Goal: Task Accomplishment & Management: Use online tool/utility

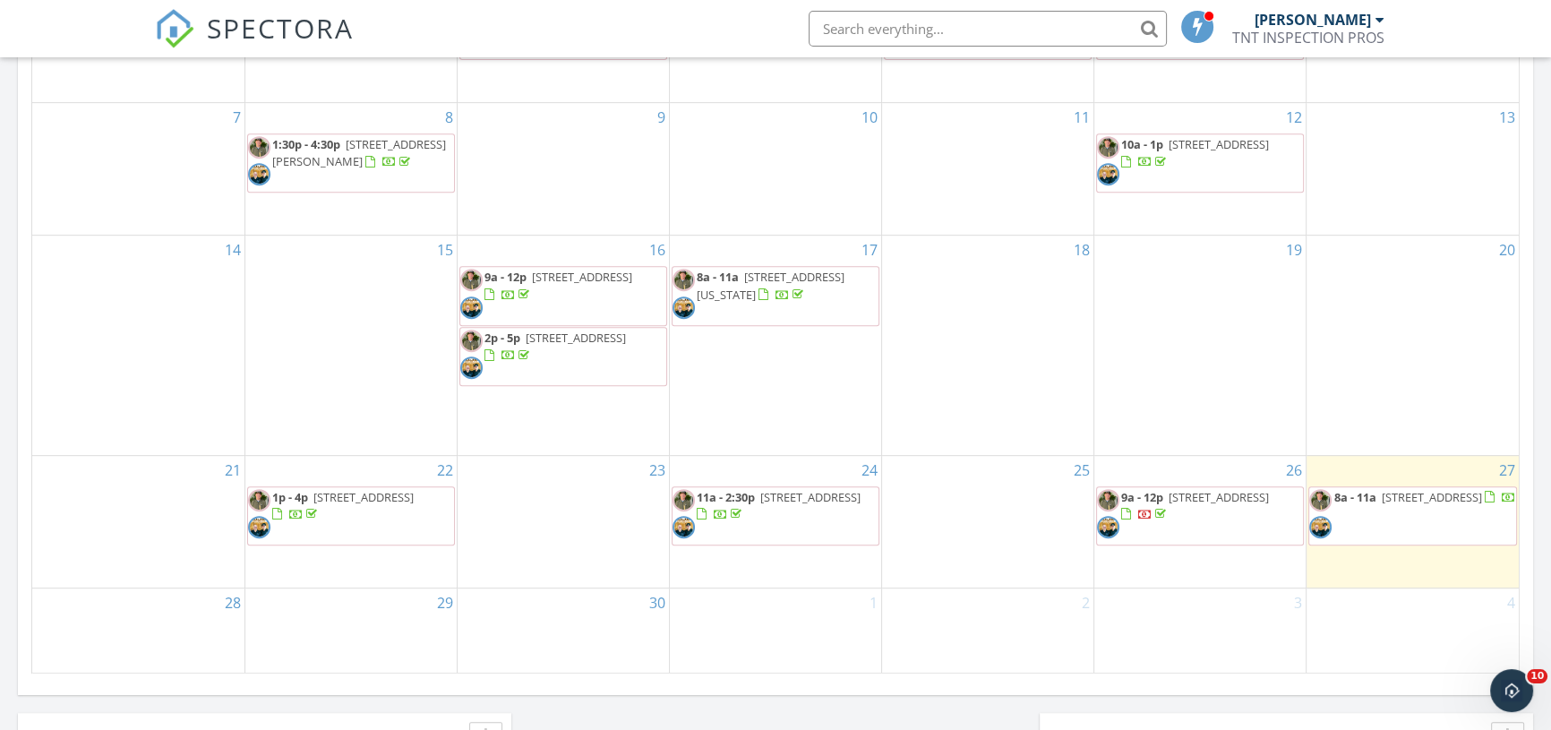
scroll to position [976, 0]
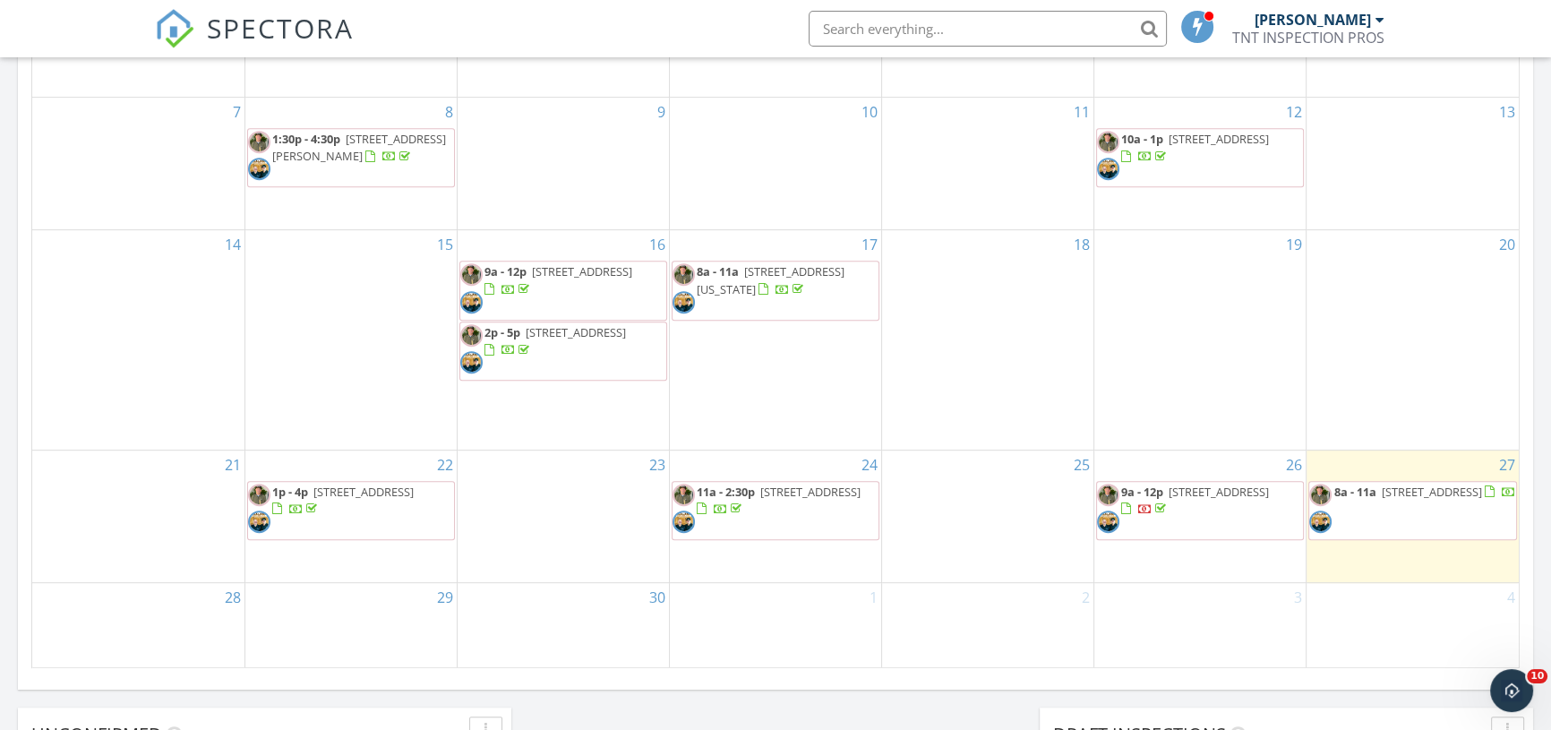
click at [1168, 499] on span "[STREET_ADDRESS]" at bounding box center [1218, 491] width 100 height 16
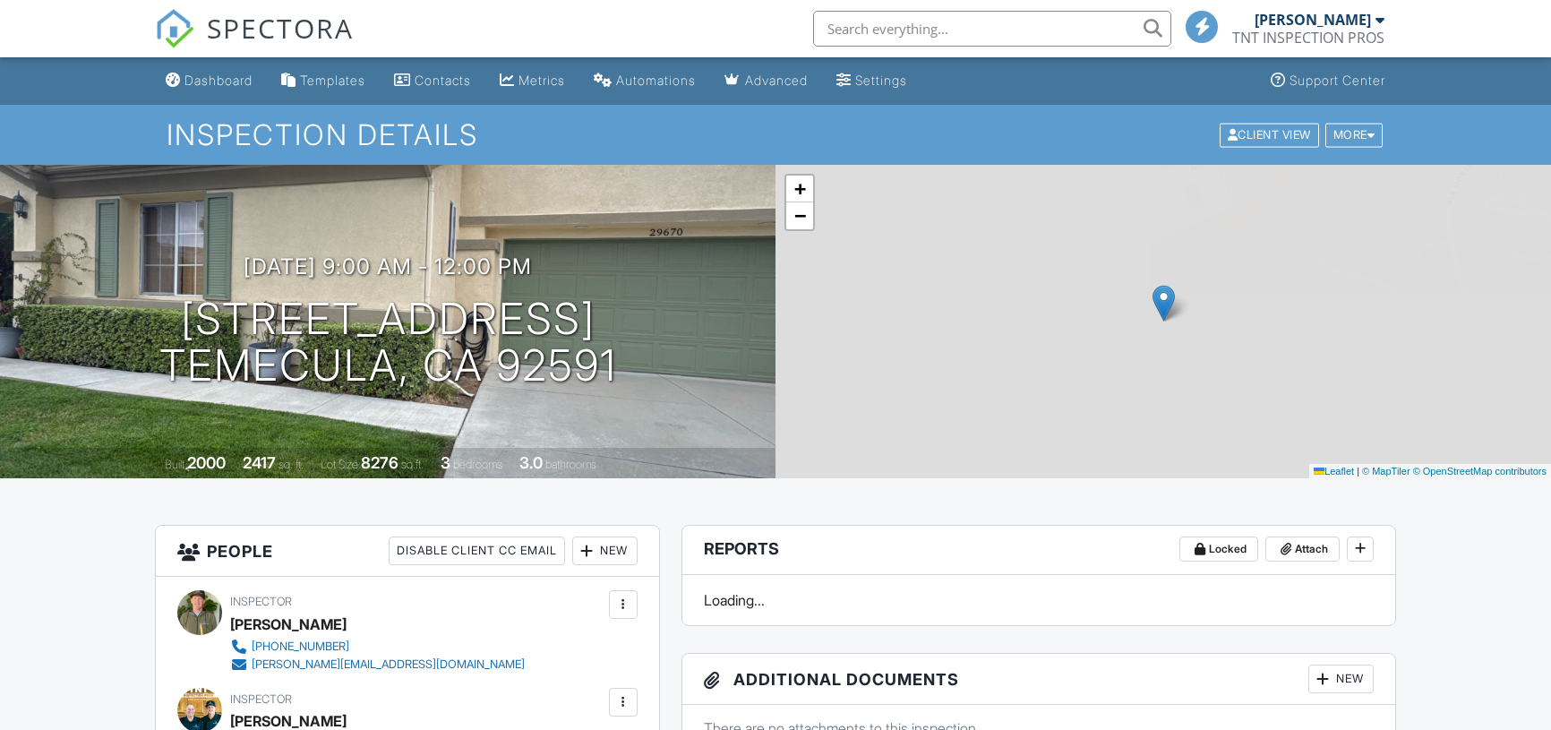
scroll to position [1057, 0]
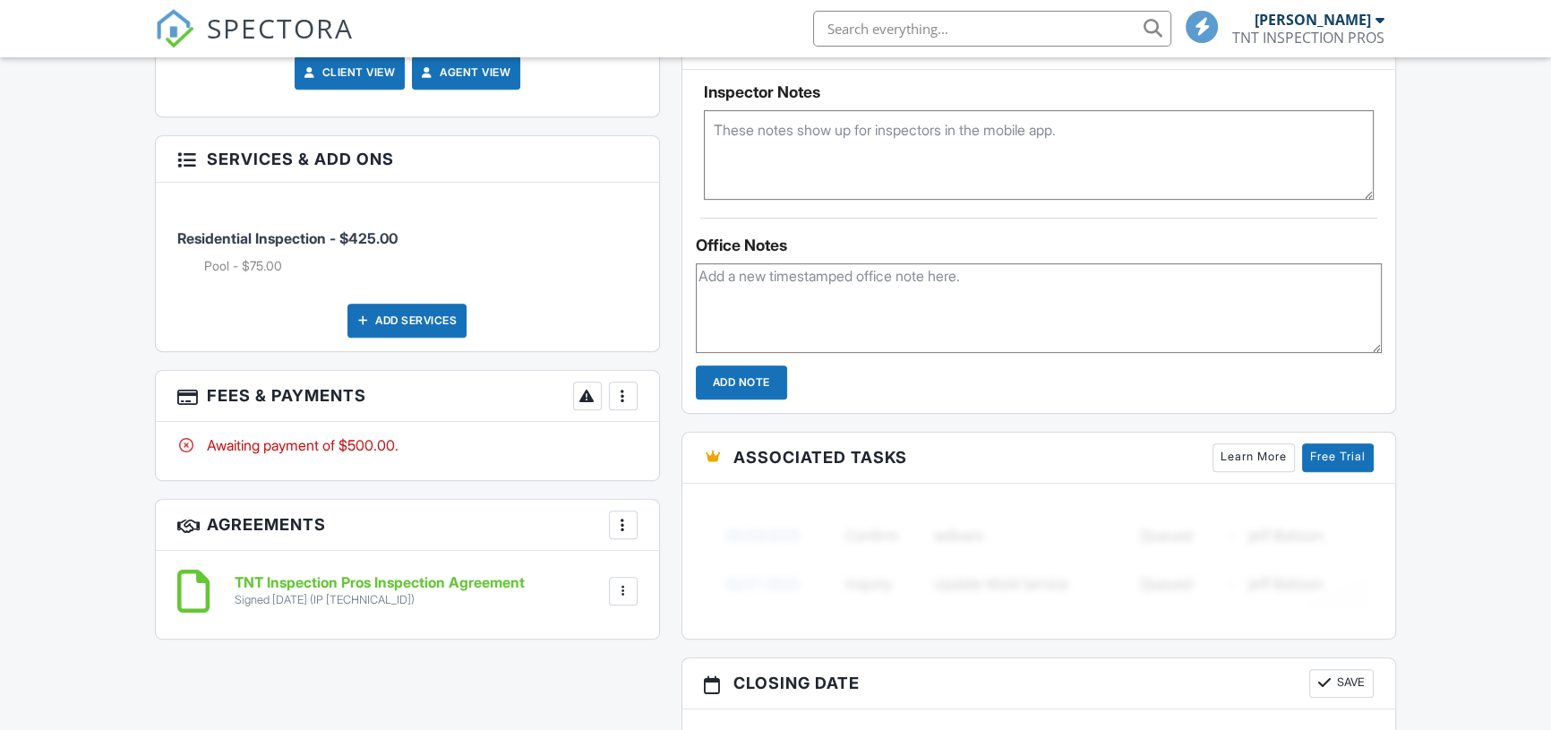
click at [627, 393] on div at bounding box center [623, 396] width 18 height 18
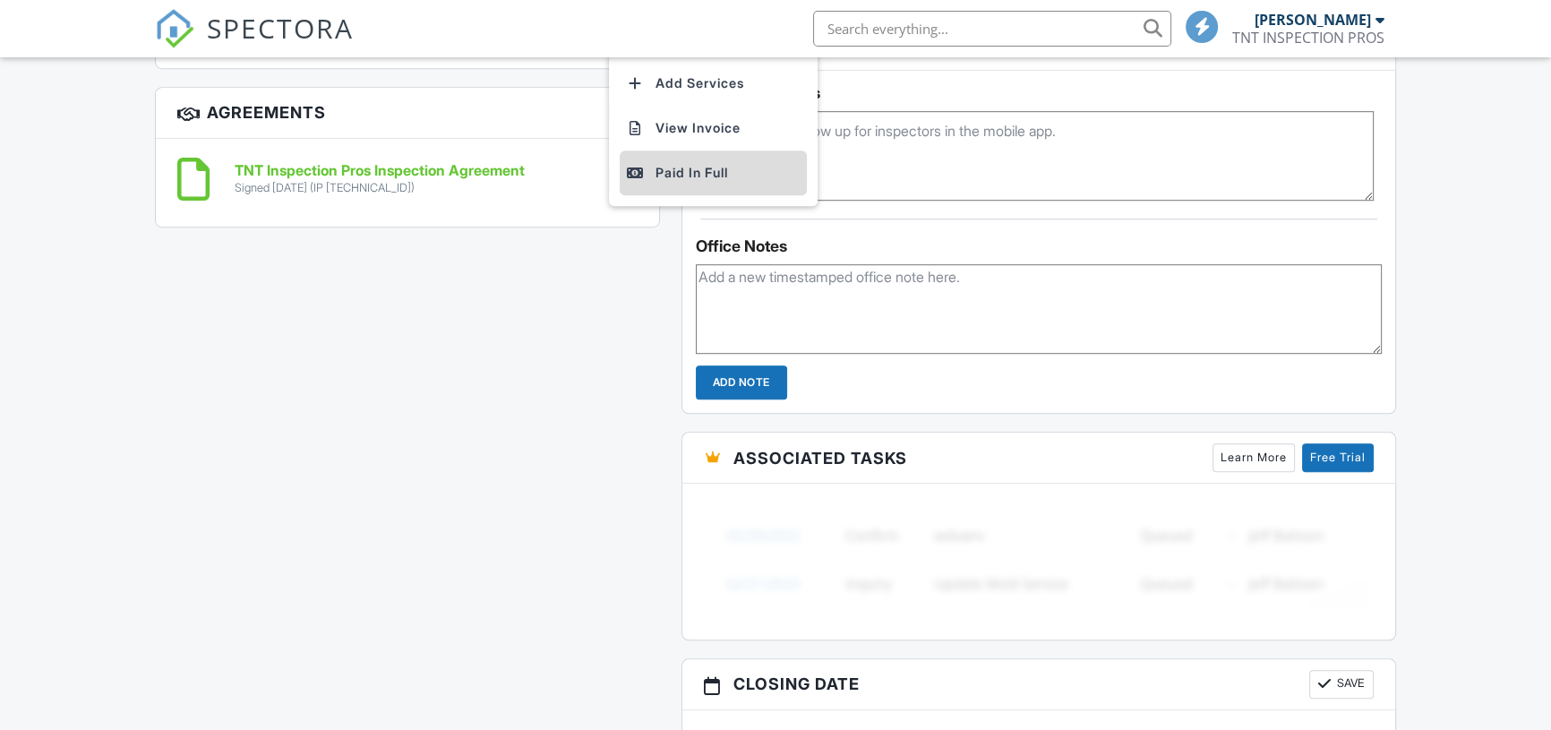
scroll to position [0, 0]
click at [669, 170] on div "Paid In Full" at bounding box center [713, 172] width 173 height 21
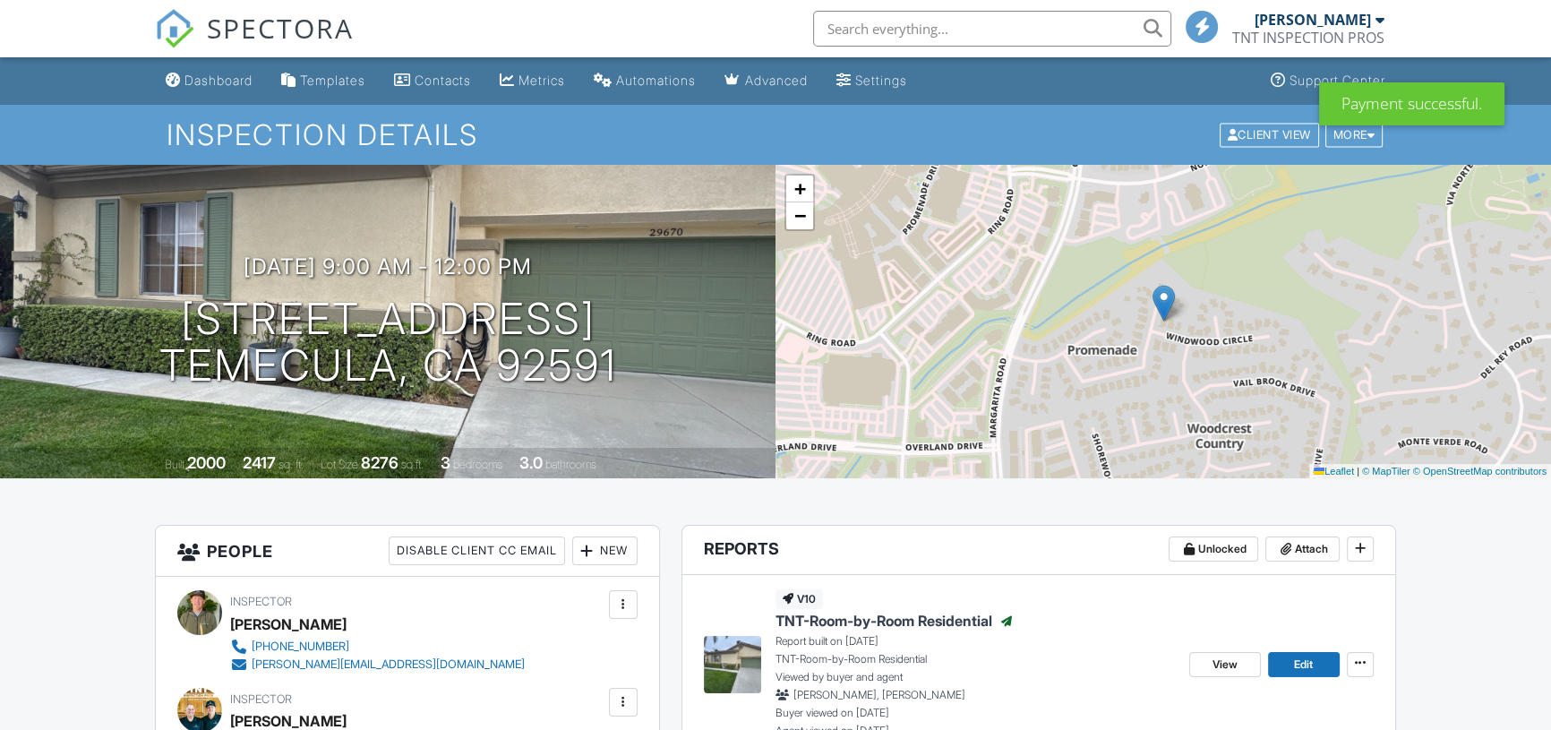
click at [829, 623] on span "TNT-Room-by-Room Residential" at bounding box center [883, 621] width 217 height 20
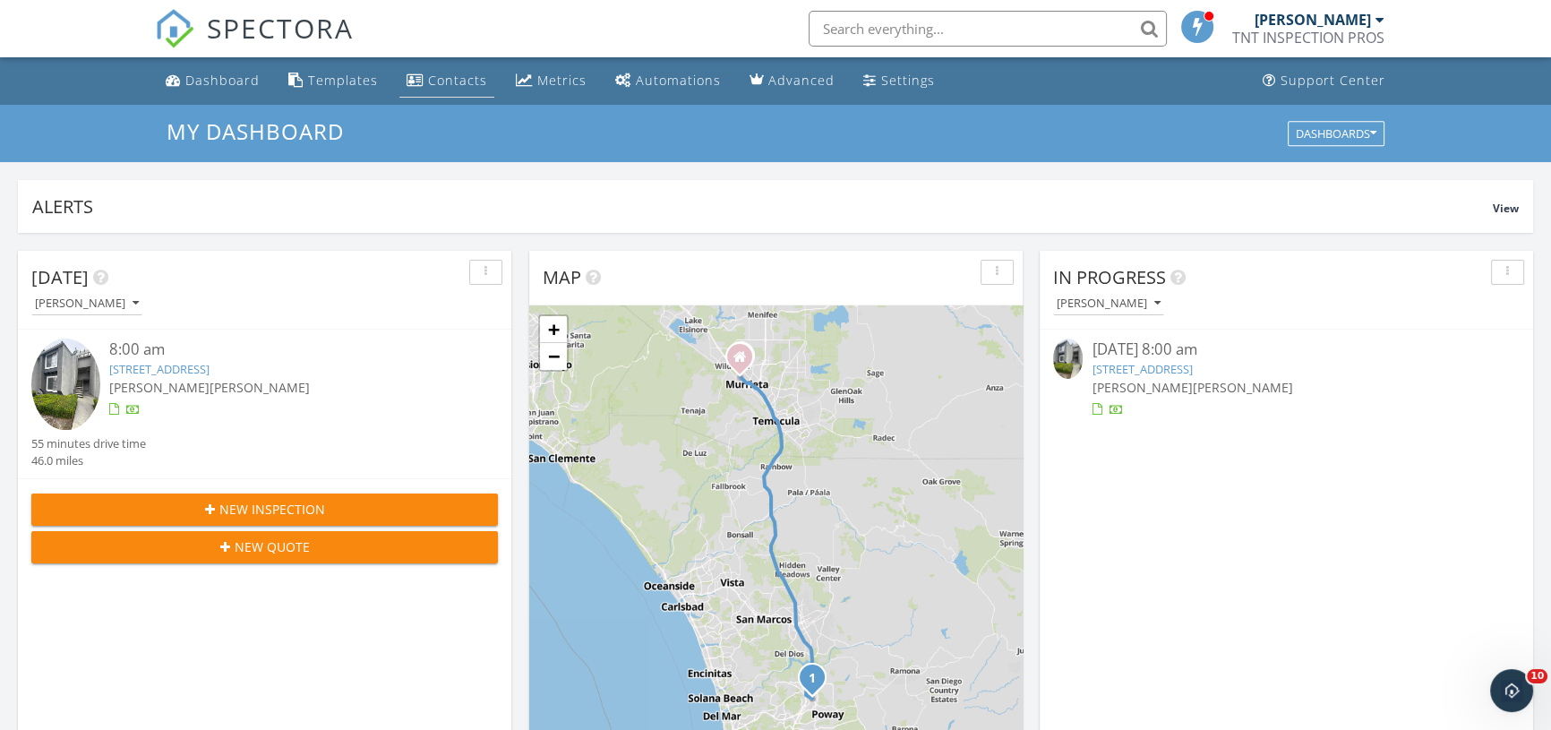
click at [429, 81] on div "Contacts" at bounding box center [457, 80] width 59 height 17
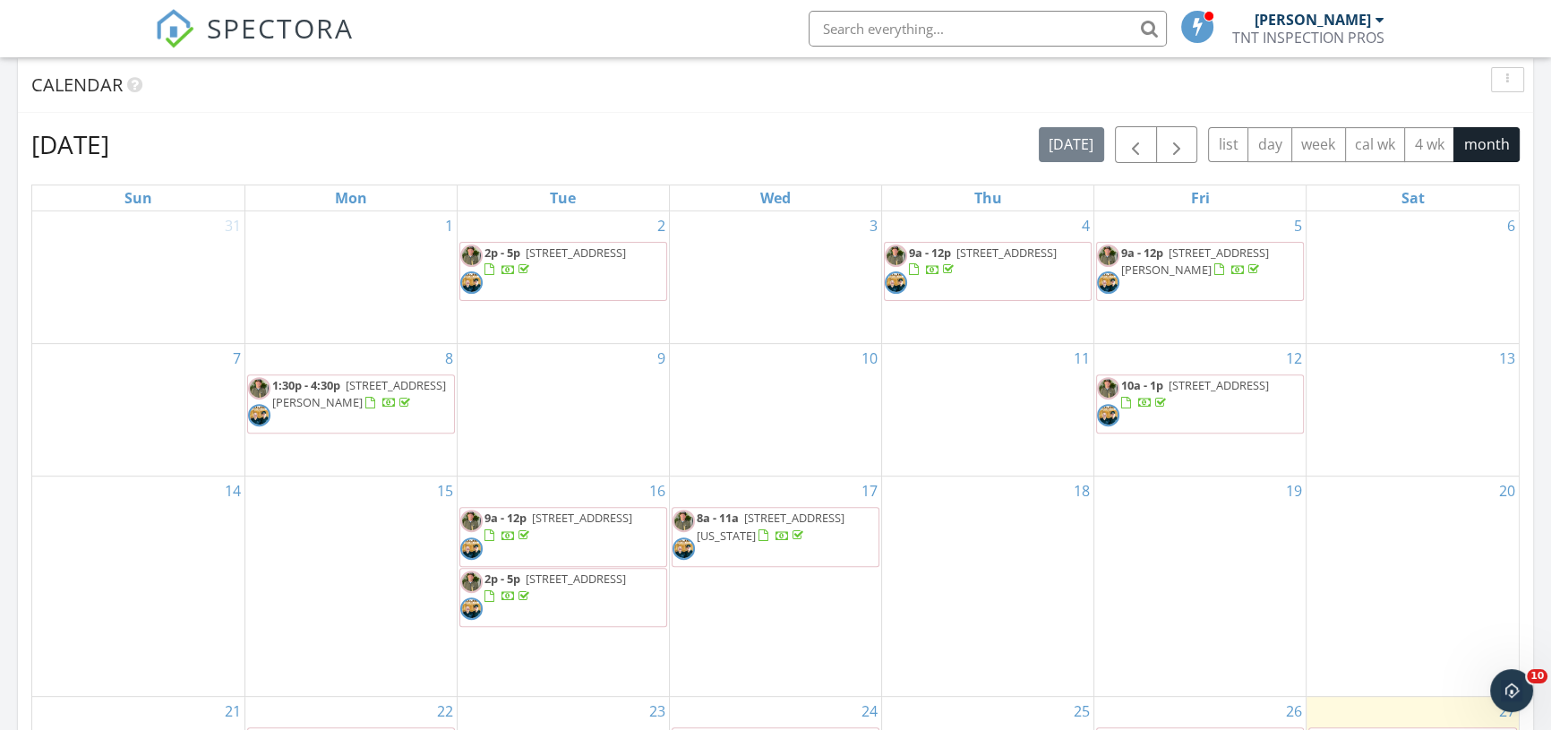
scroll to position [1057, 0]
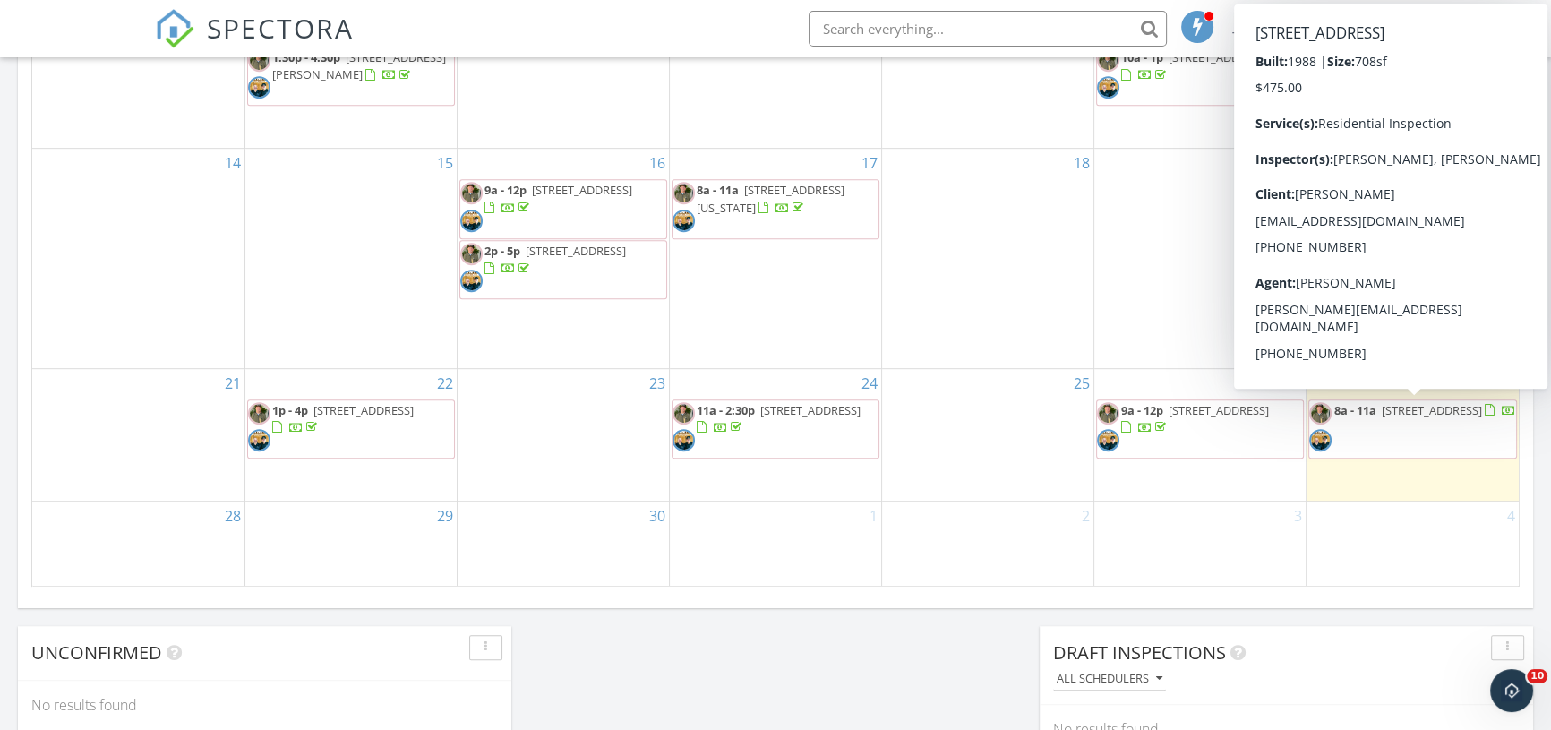
click at [1405, 418] on span "15016 Avenida Venusto 161, San Diego 92128" at bounding box center [1431, 410] width 100 height 16
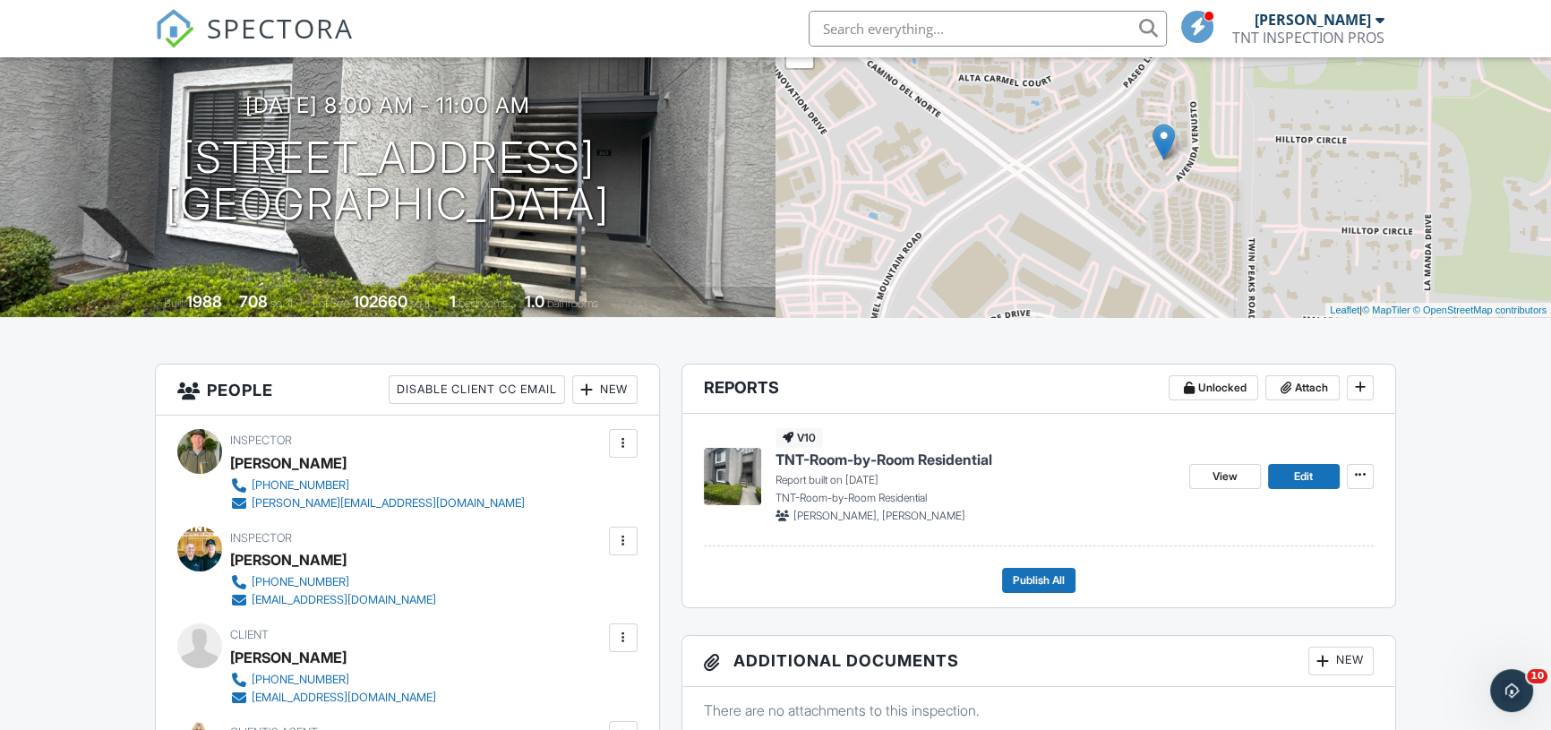
scroll to position [162, 0]
click at [849, 449] on span "TNT-Room-by-Room Residential" at bounding box center [883, 459] width 217 height 20
